Goal: Transaction & Acquisition: Purchase product/service

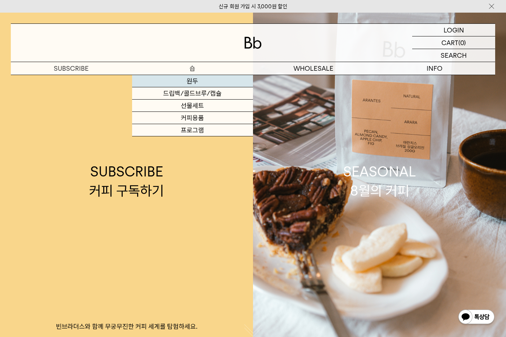
click at [182, 78] on link "원두" at bounding box center [192, 81] width 121 height 12
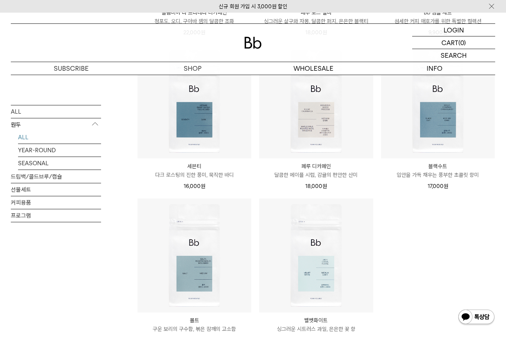
scroll to position [435, 0]
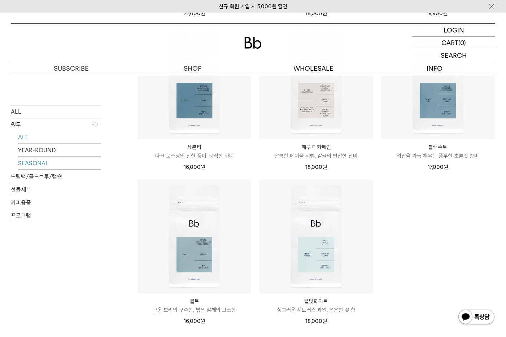
click at [52, 166] on link "SEASONAL" at bounding box center [59, 163] width 83 height 13
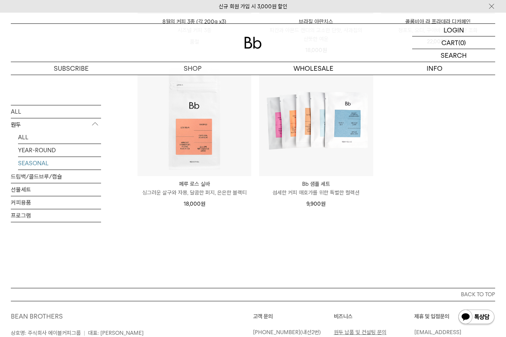
scroll to position [256, 0]
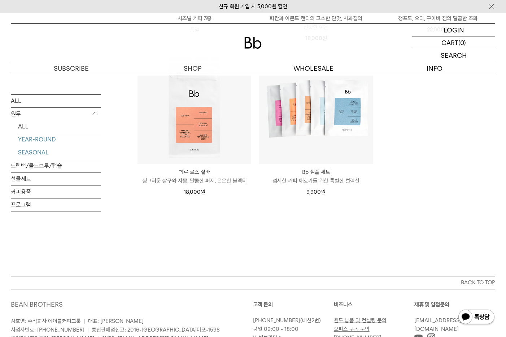
click at [59, 142] on link "YEAR-ROUND" at bounding box center [59, 139] width 83 height 13
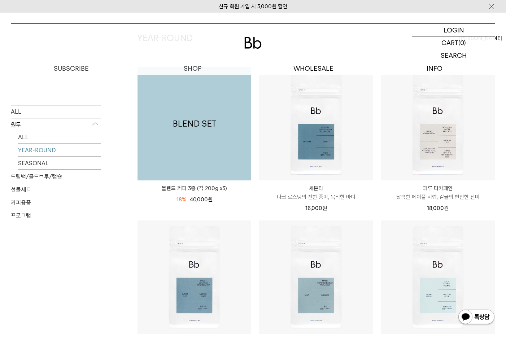
scroll to position [170, 0]
